Goal: Transaction & Acquisition: Obtain resource

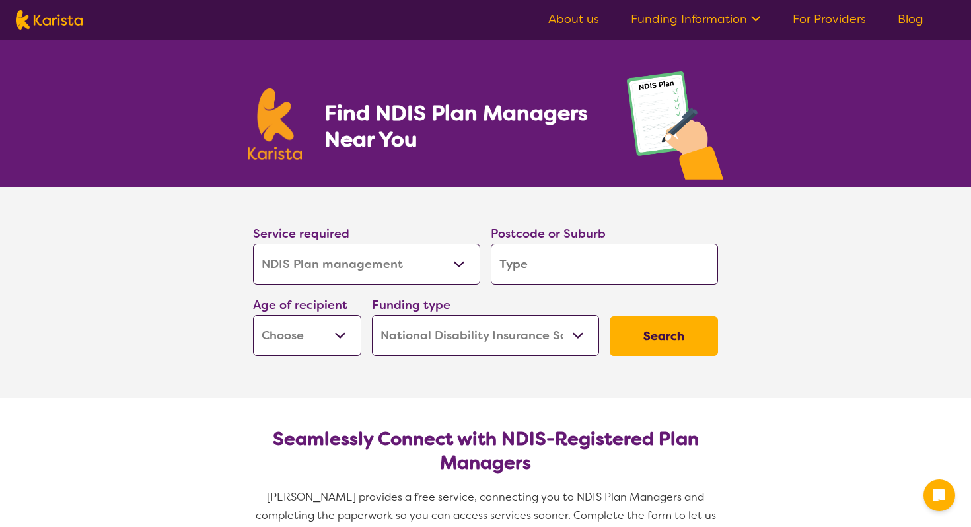
select select "NDIS Plan management"
select select "NDIS"
select select "NDIS Plan management"
select select "NDIS"
click at [253, 244] on select "Allied Health Assistant Assessment ([MEDICAL_DATA] or [MEDICAL_DATA]) Behaviour…" at bounding box center [366, 264] width 227 height 41
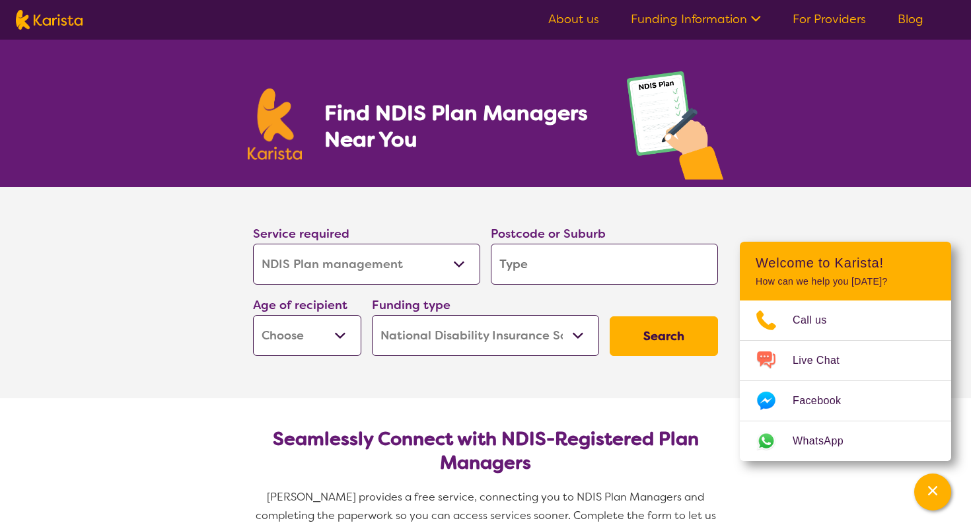
click at [528, 271] on input "search" at bounding box center [604, 264] width 227 height 41
type input "2158"
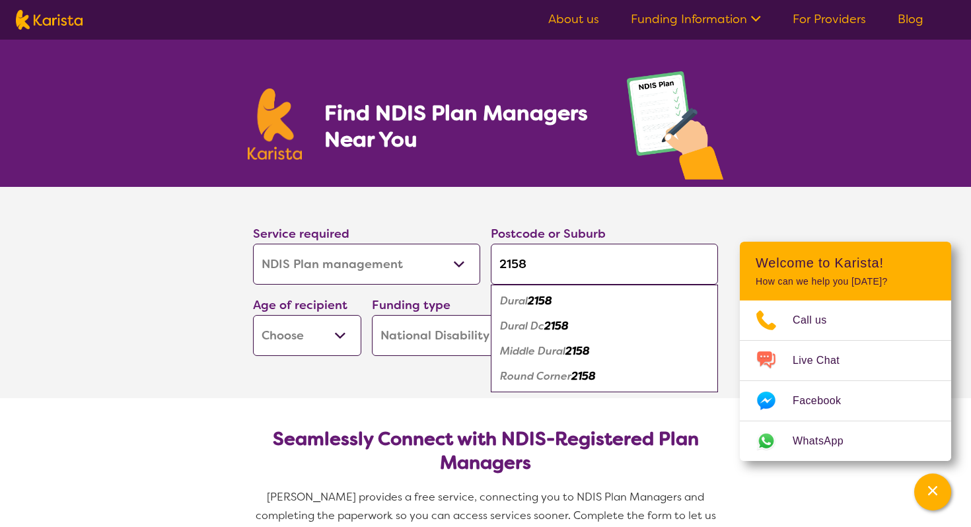
click at [286, 340] on select "Early Childhood - 0 to 9 Child - 10 to 11 Adolescent - 12 to 17 Adult - 18 to 6…" at bounding box center [307, 335] width 108 height 41
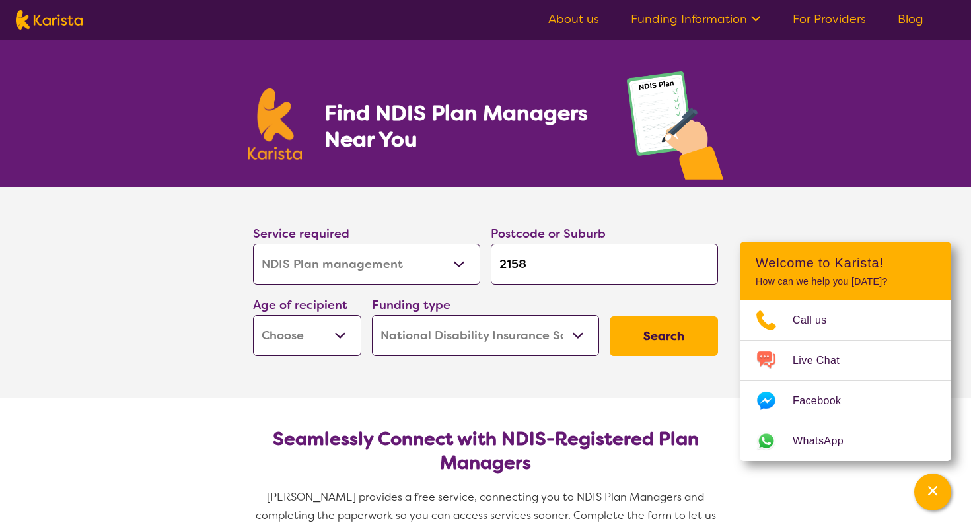
select select "AD"
click at [253, 315] on select "Early Childhood - 0 to 9 Child - 10 to 11 Adolescent - 12 to 17 Adult - 18 to 6…" at bounding box center [307, 335] width 108 height 41
select select "AD"
drag, startPoint x: 310, startPoint y: 408, endPoint x: 651, endPoint y: 334, distance: 348.7
click at [651, 334] on button "Search" at bounding box center [664, 336] width 108 height 40
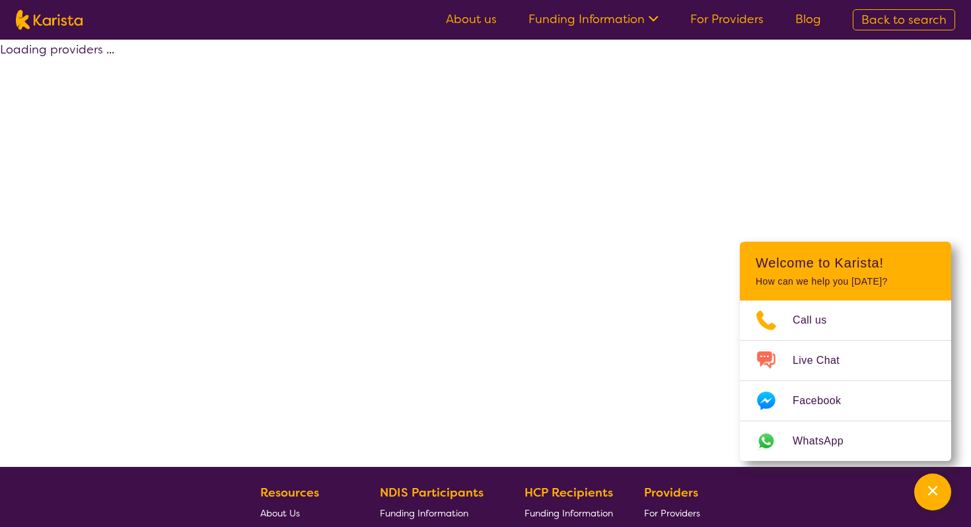
select select "by_score"
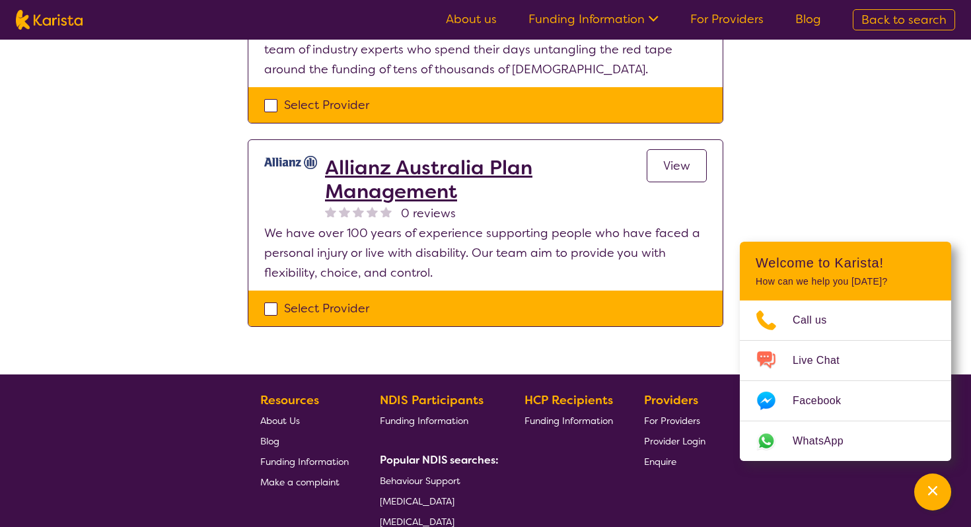
scroll to position [1139, 0]
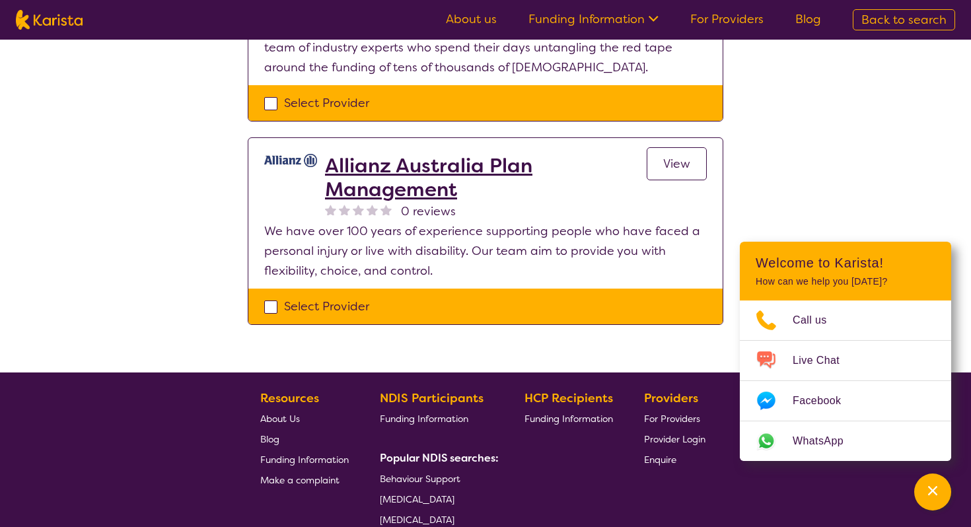
click at [445, 169] on h2 "Allianz Australia Plan Management" at bounding box center [486, 178] width 322 height 48
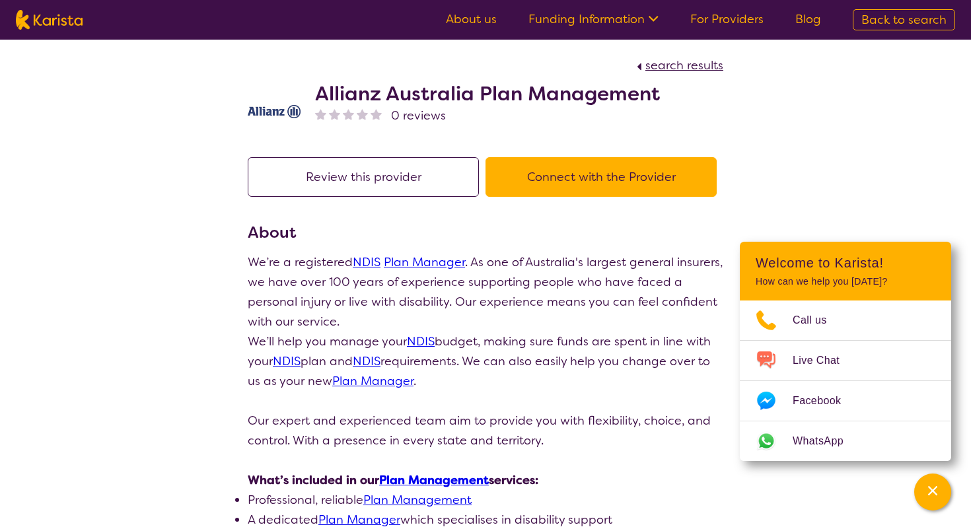
drag, startPoint x: 651, startPoint y: 334, endPoint x: 542, endPoint y: 176, distance: 192.2
click at [542, 176] on button "Connect with the Provider" at bounding box center [600, 177] width 231 height 40
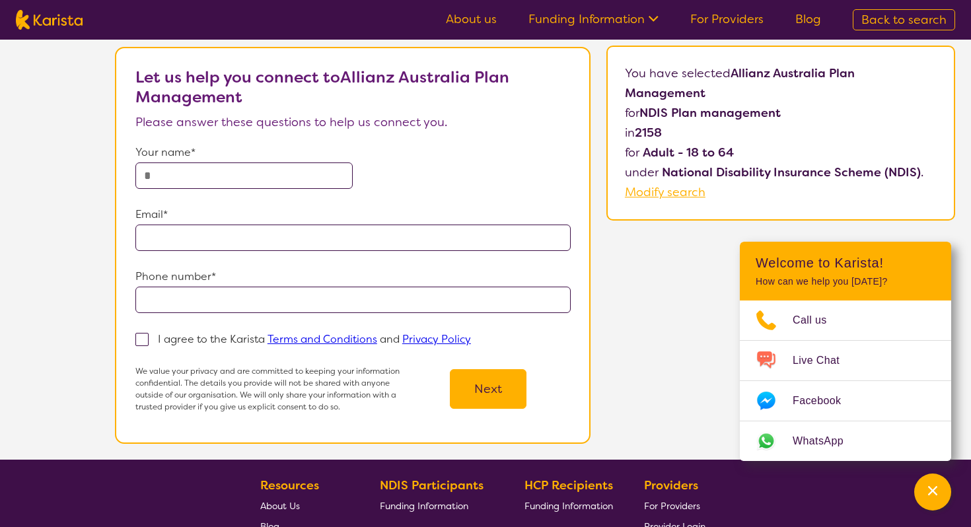
scroll to position [89, 0]
